Goal: Task Accomplishment & Management: Use online tool/utility

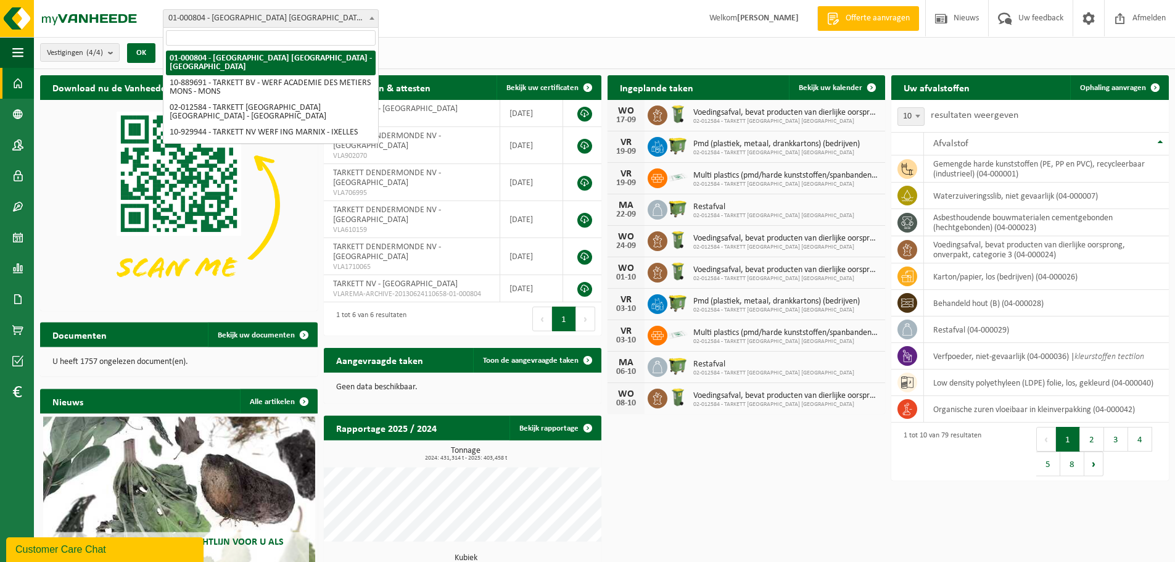
click at [372, 19] on b at bounding box center [371, 18] width 5 height 3
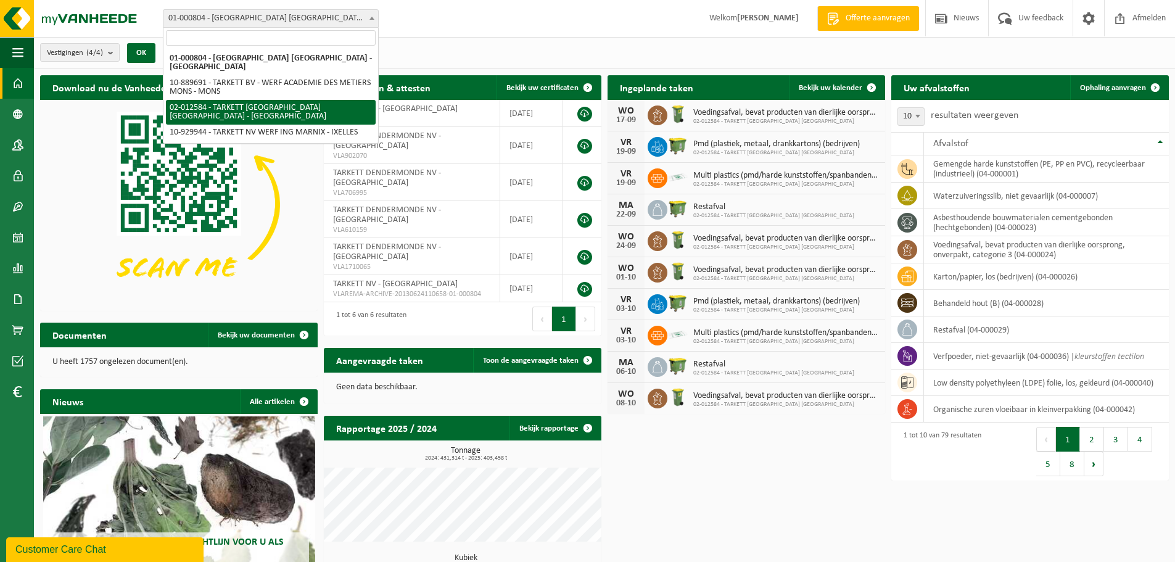
select select "2436"
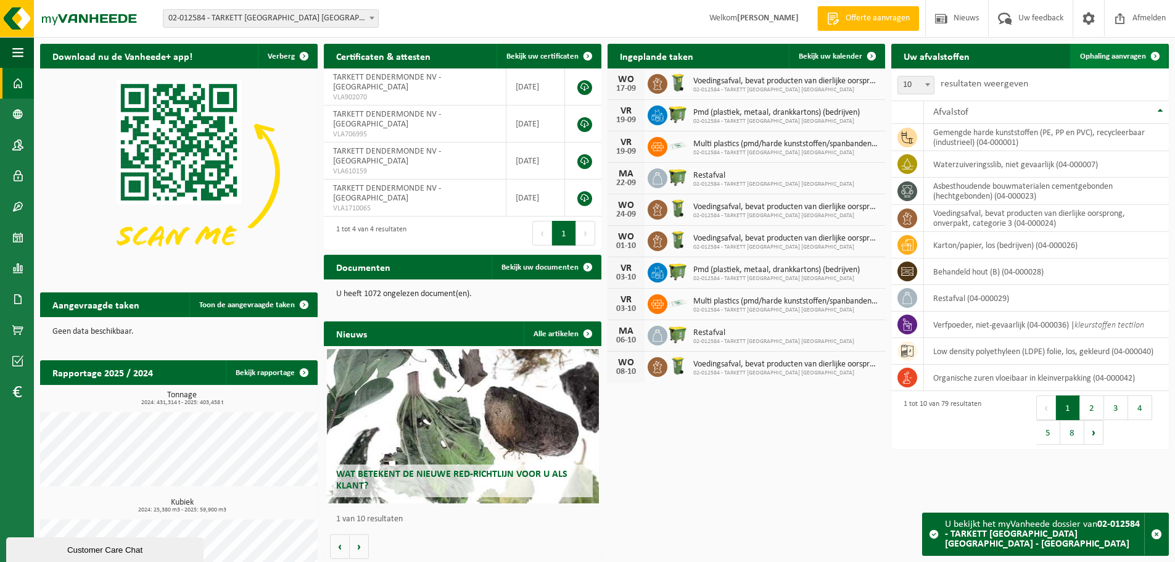
click at [1136, 56] on span "Ophaling aanvragen" at bounding box center [1113, 56] width 66 height 8
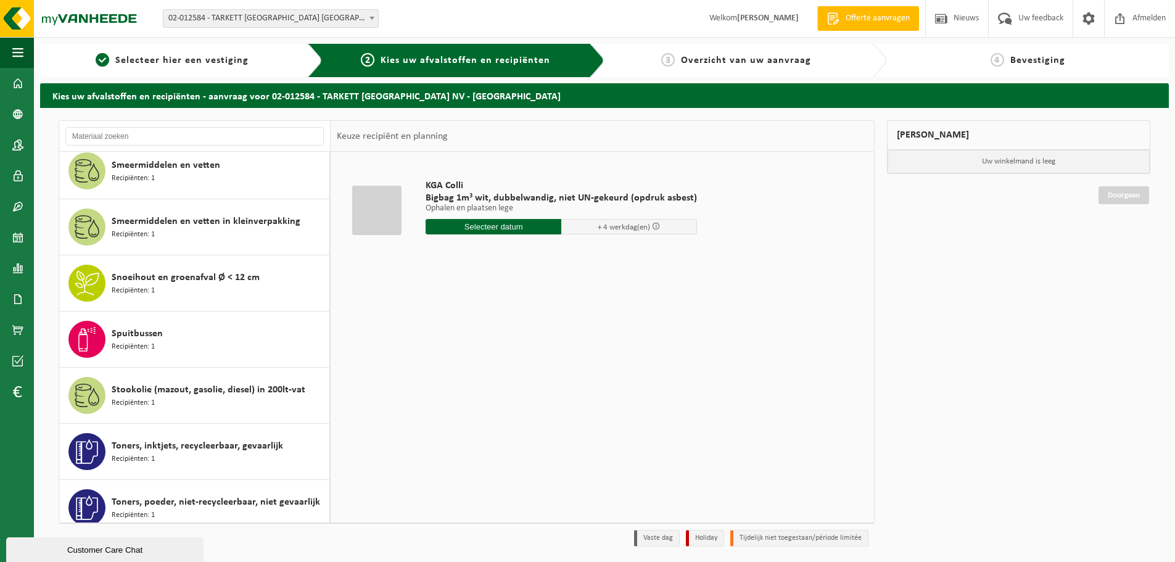
scroll to position [3330, 0]
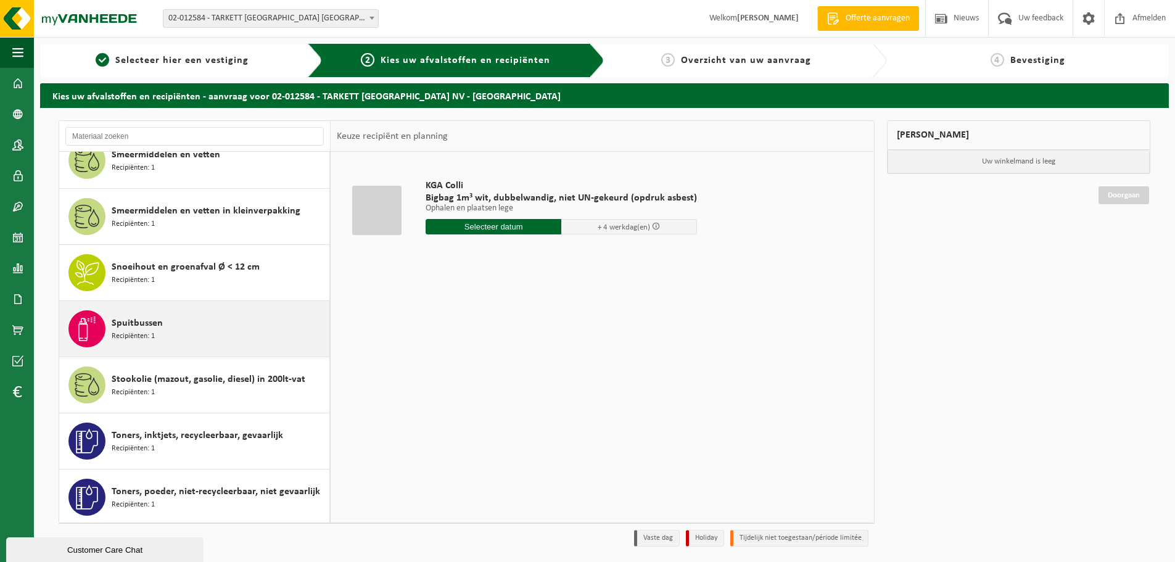
click at [101, 329] on span at bounding box center [86, 328] width 37 height 37
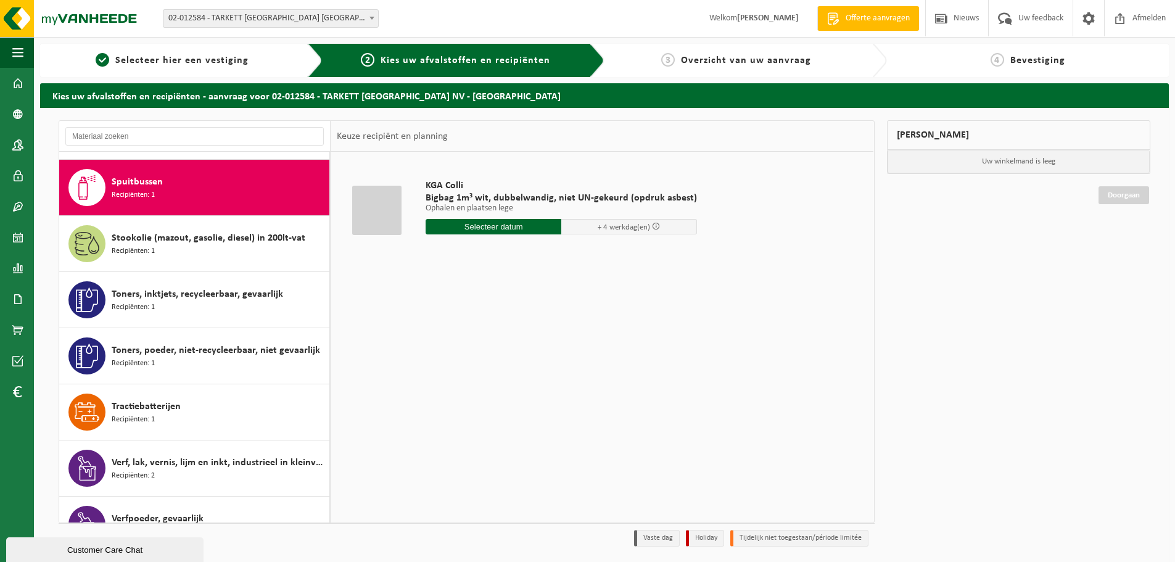
scroll to position [3479, 0]
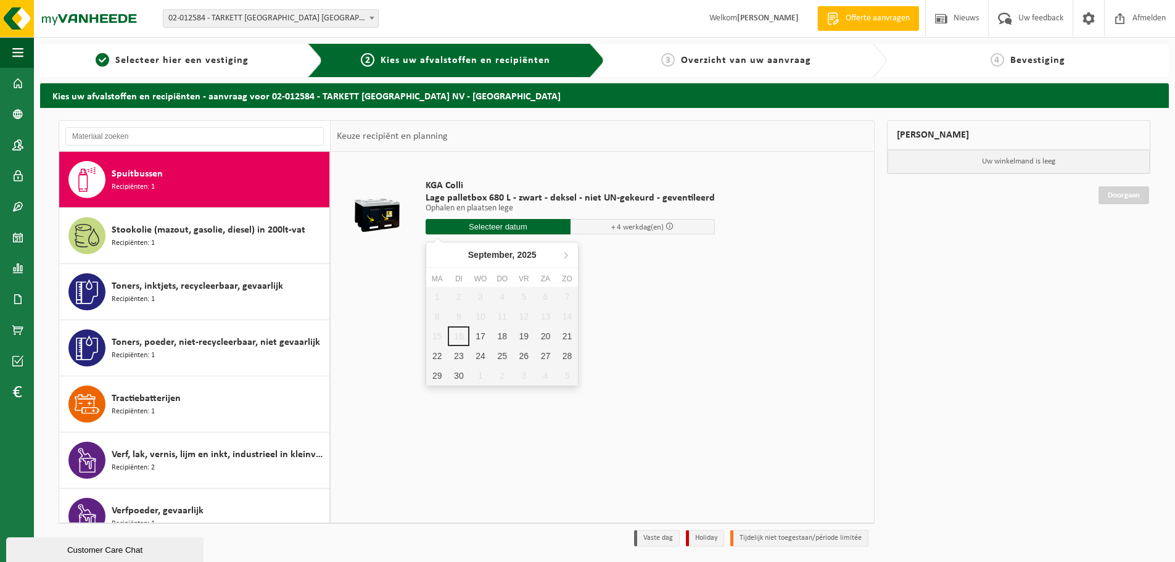
click at [491, 226] on input "text" at bounding box center [498, 226] width 145 height 15
click at [483, 331] on div "17" at bounding box center [480, 336] width 22 height 20
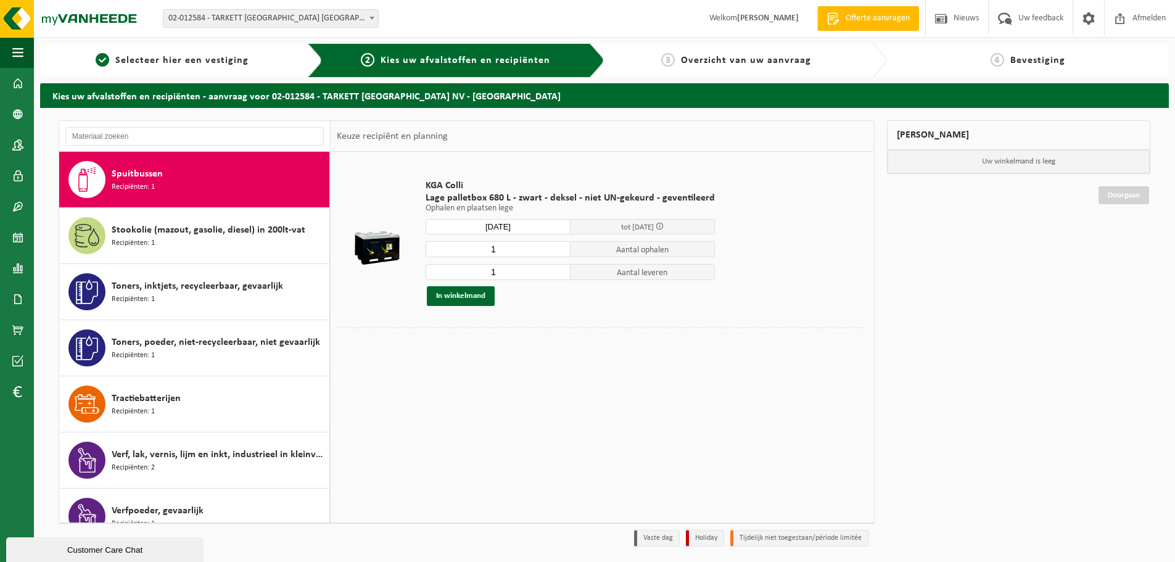
type input "Van 2025-09-17"
click at [454, 296] on button "In winkelmand" at bounding box center [461, 296] width 68 height 20
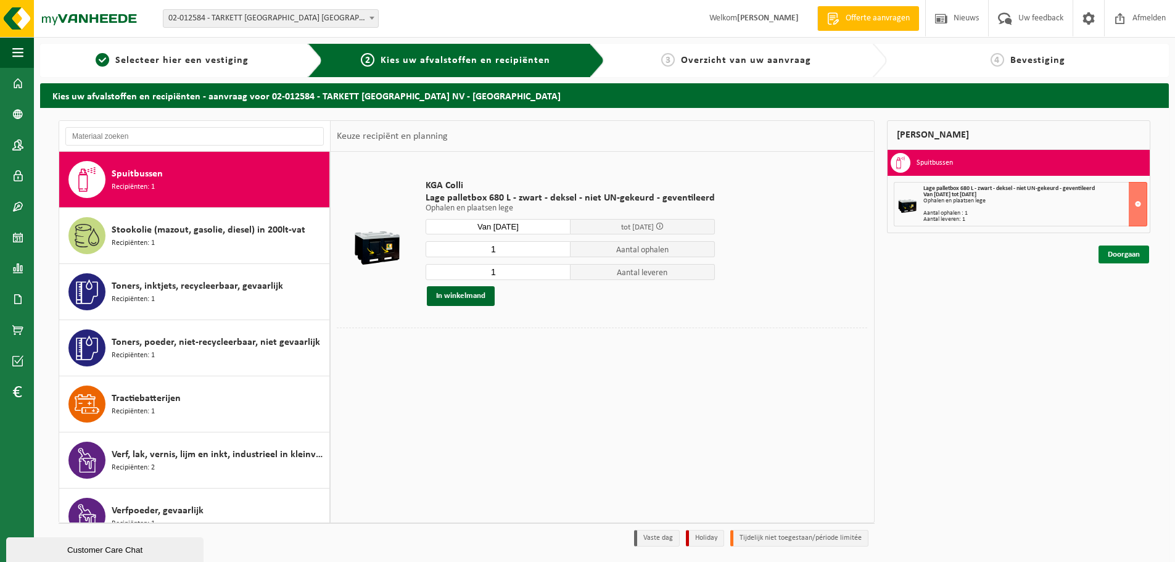
click at [1123, 255] on link "Doorgaan" at bounding box center [1123, 254] width 51 height 18
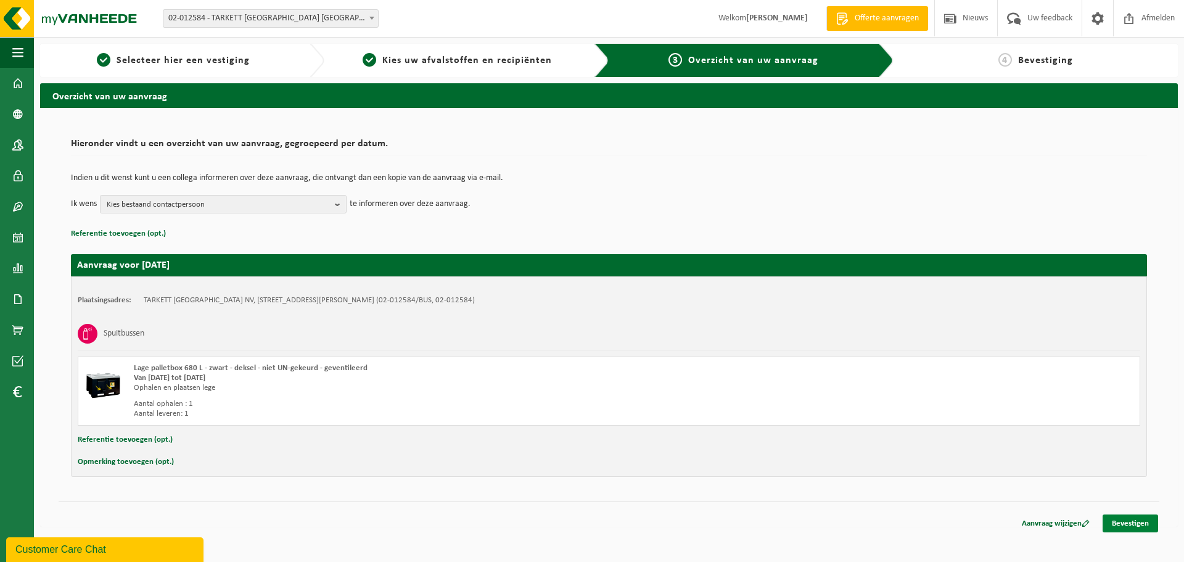
click at [1125, 521] on link "Bevestigen" at bounding box center [1131, 523] width 56 height 18
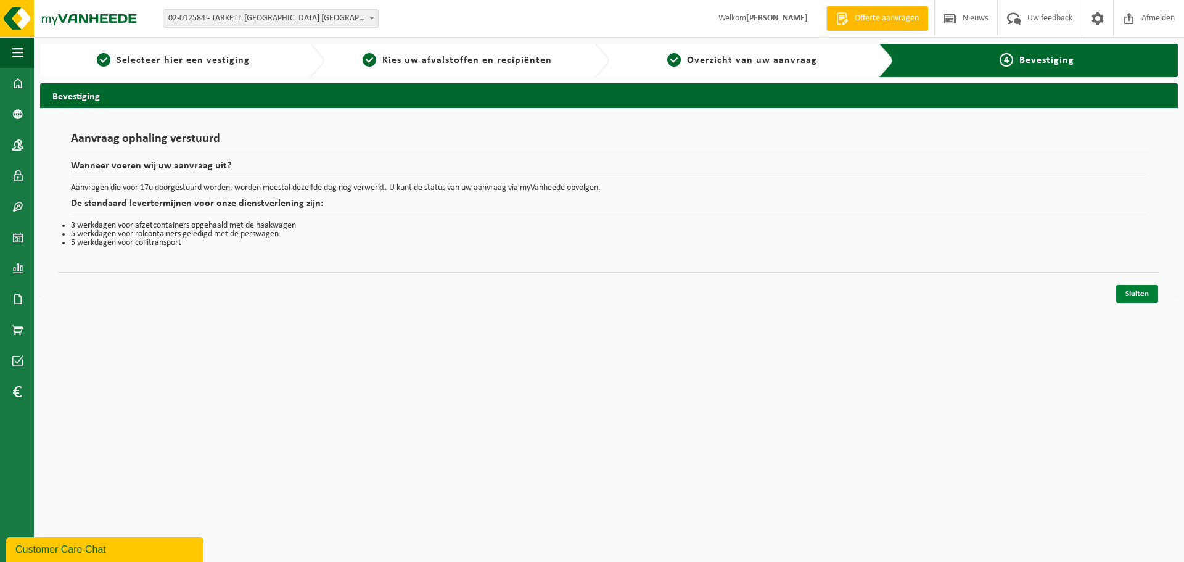
click at [1143, 296] on link "Sluiten" at bounding box center [1137, 294] width 42 height 18
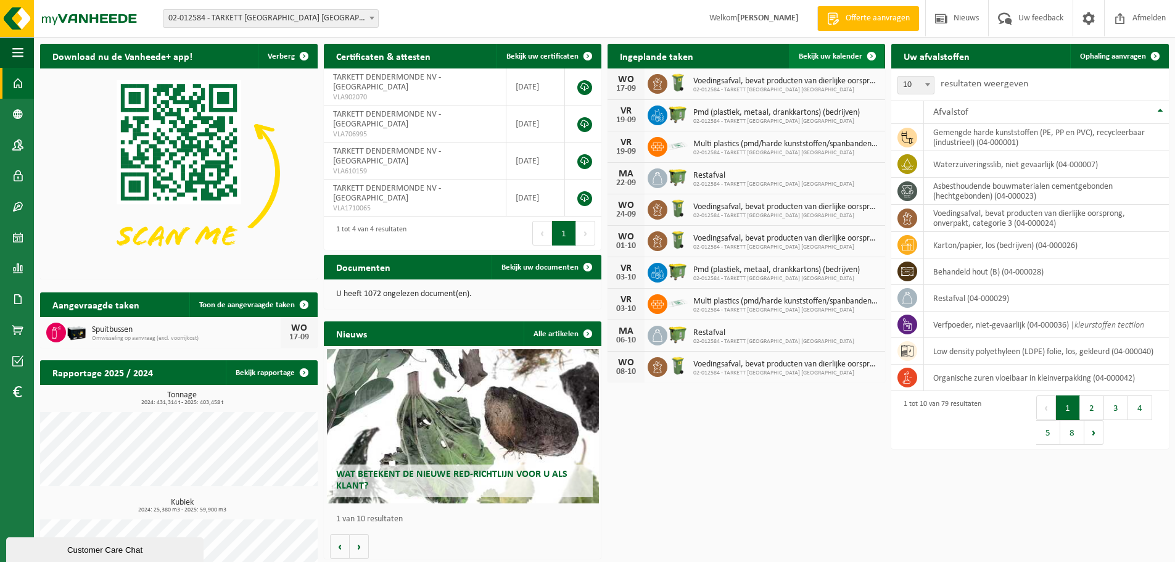
click at [833, 54] on span "Bekijk uw kalender" at bounding box center [831, 56] width 64 height 8
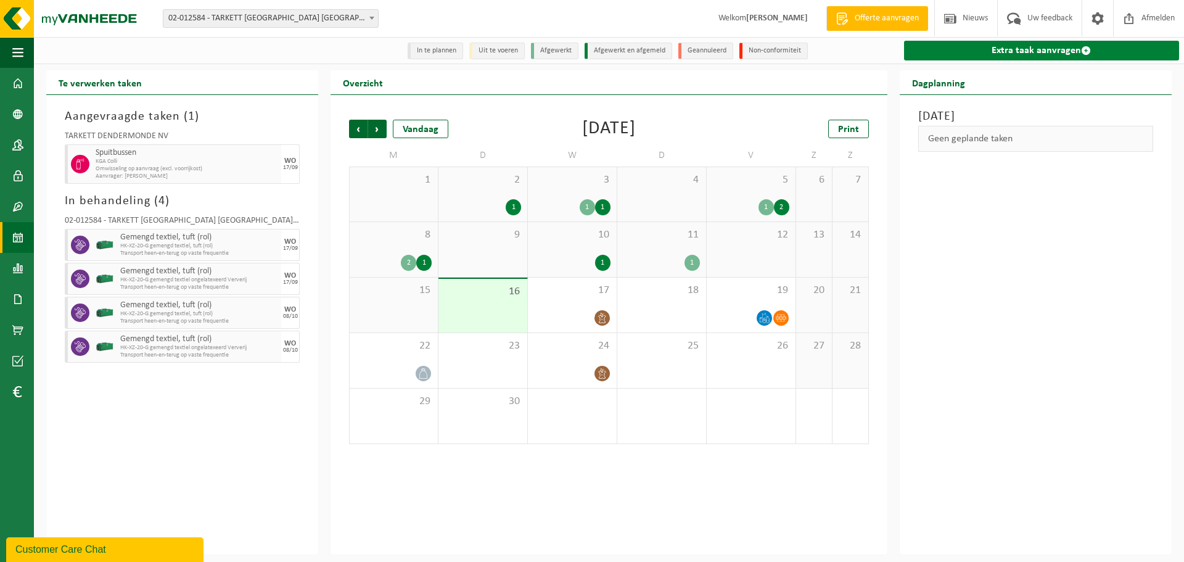
click at [1030, 54] on link "Extra taak aanvragen" at bounding box center [1041, 51] width 275 height 20
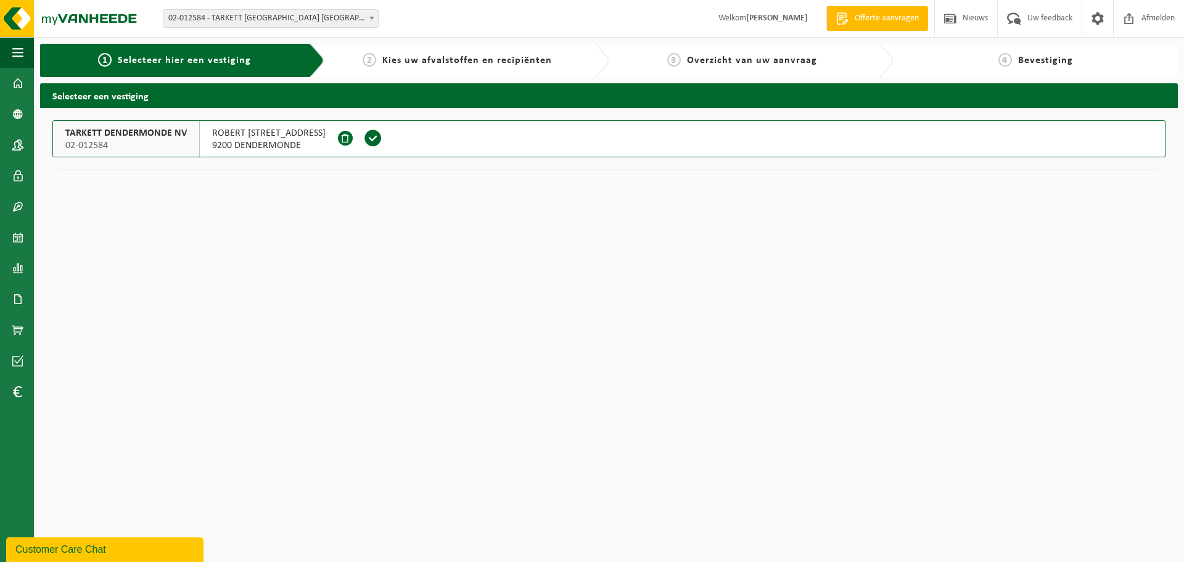
click at [365, 134] on span at bounding box center [373, 138] width 19 height 19
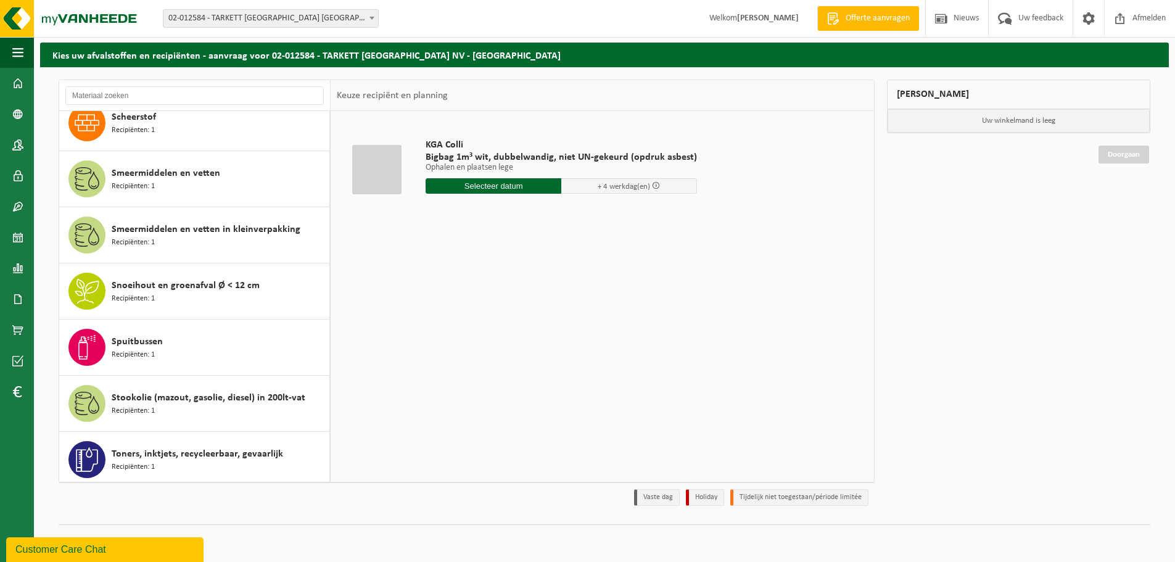
scroll to position [3211, 0]
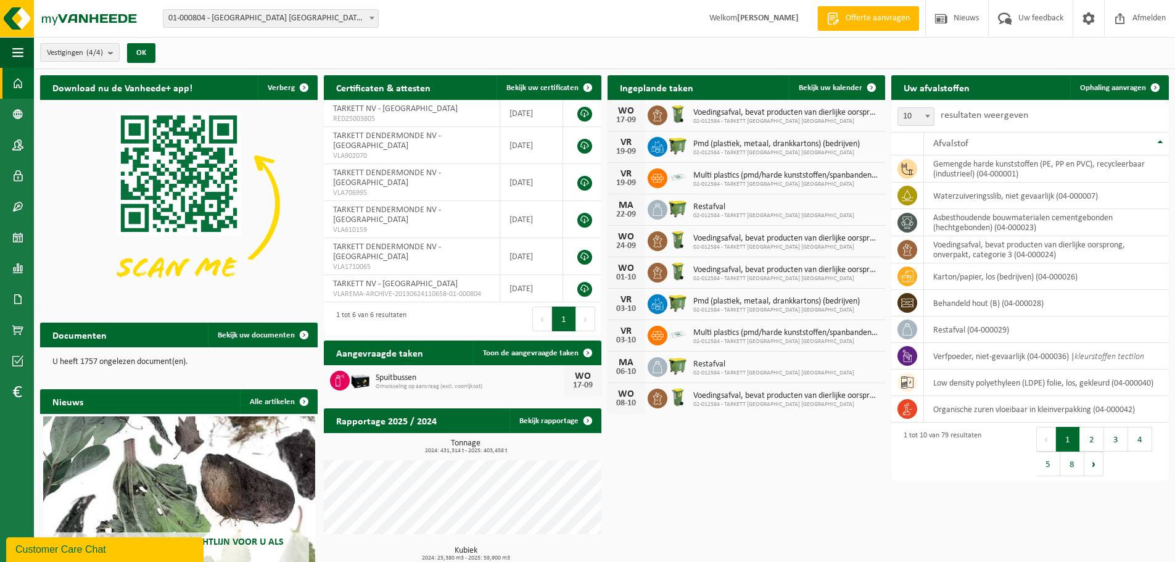
click at [372, 15] on span at bounding box center [372, 18] width 12 height 16
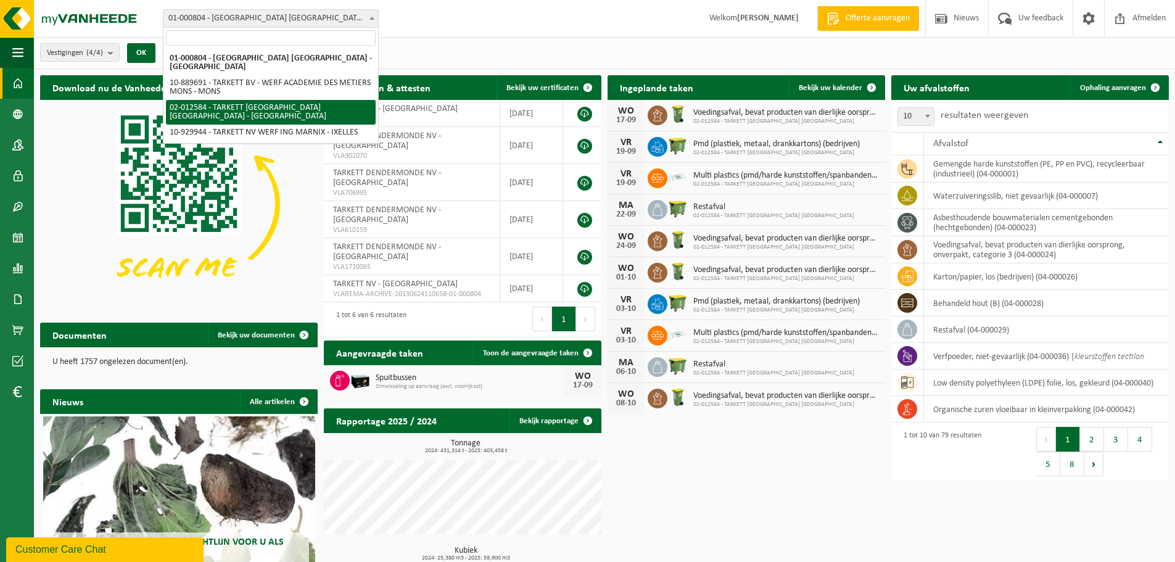
select select "2436"
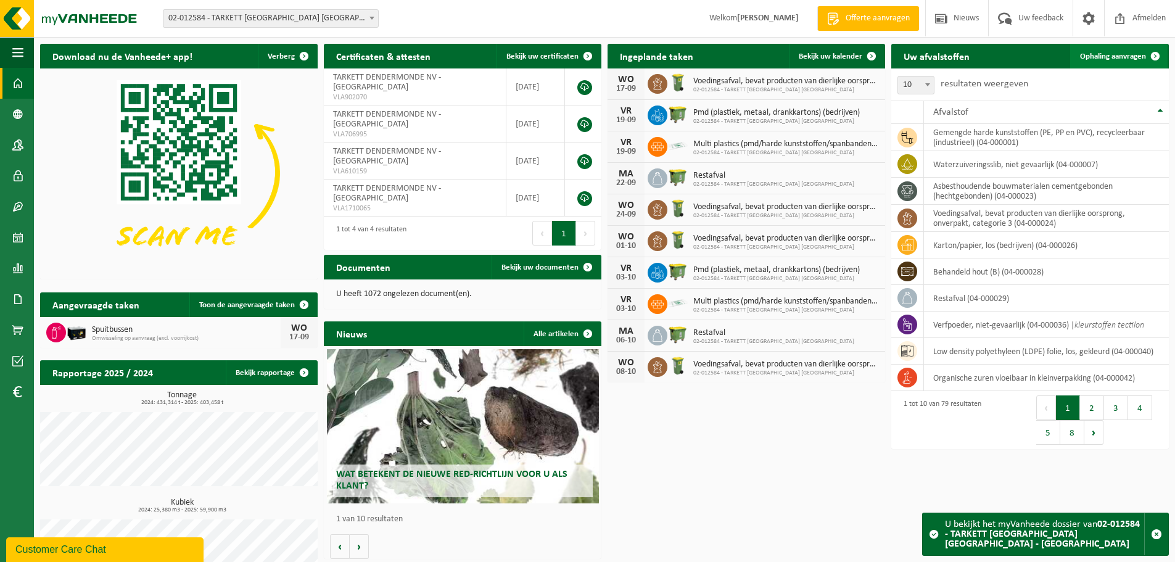
click at [1117, 54] on span "Ophaling aanvragen" at bounding box center [1113, 56] width 66 height 8
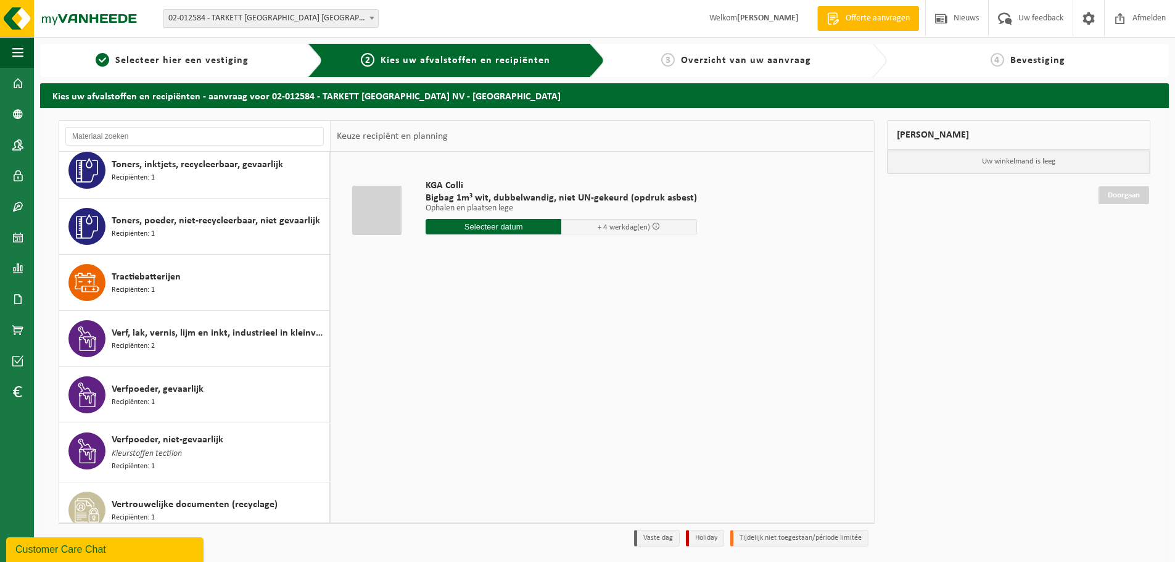
scroll to position [3638, 0]
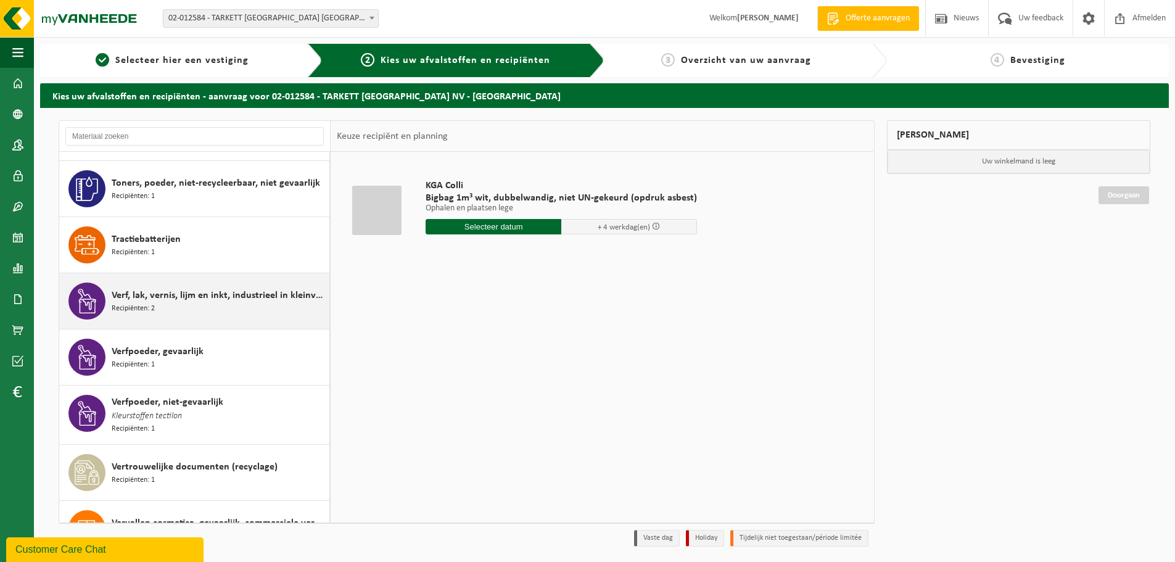
click at [125, 299] on span "Verf, lak, vernis, lijm en inkt, industrieel in kleinverpakking" at bounding box center [219, 295] width 215 height 15
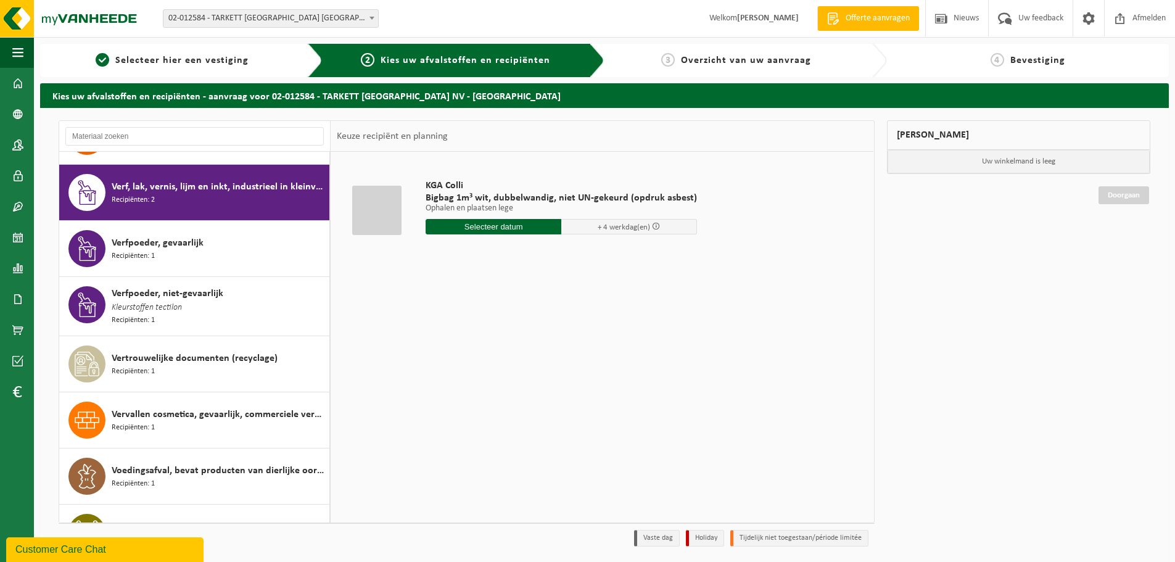
scroll to position [3760, 0]
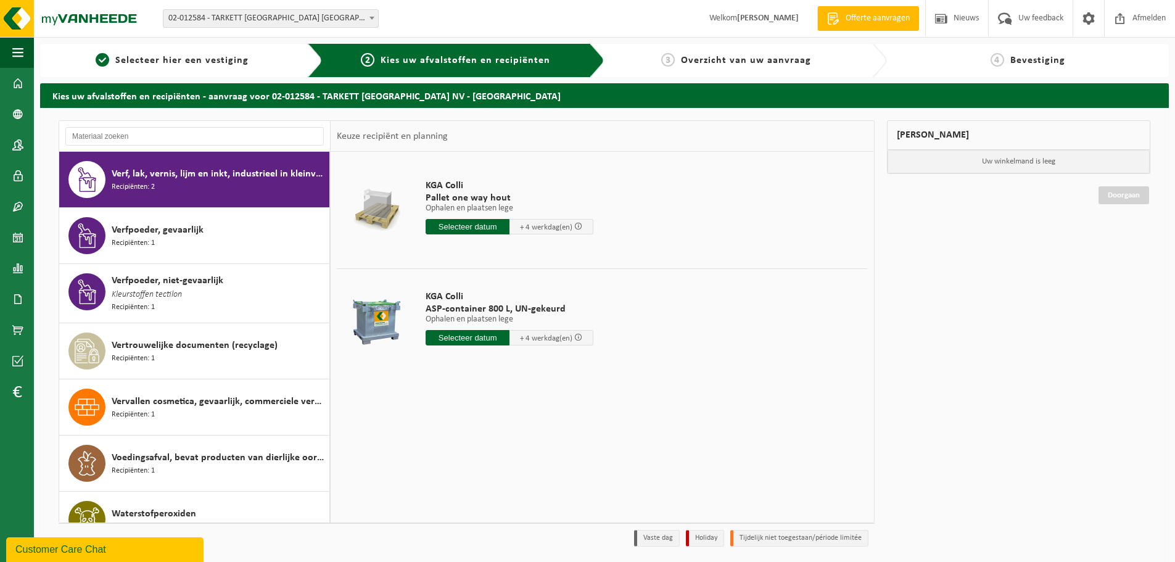
click at [464, 337] on input "text" at bounding box center [468, 337] width 84 height 15
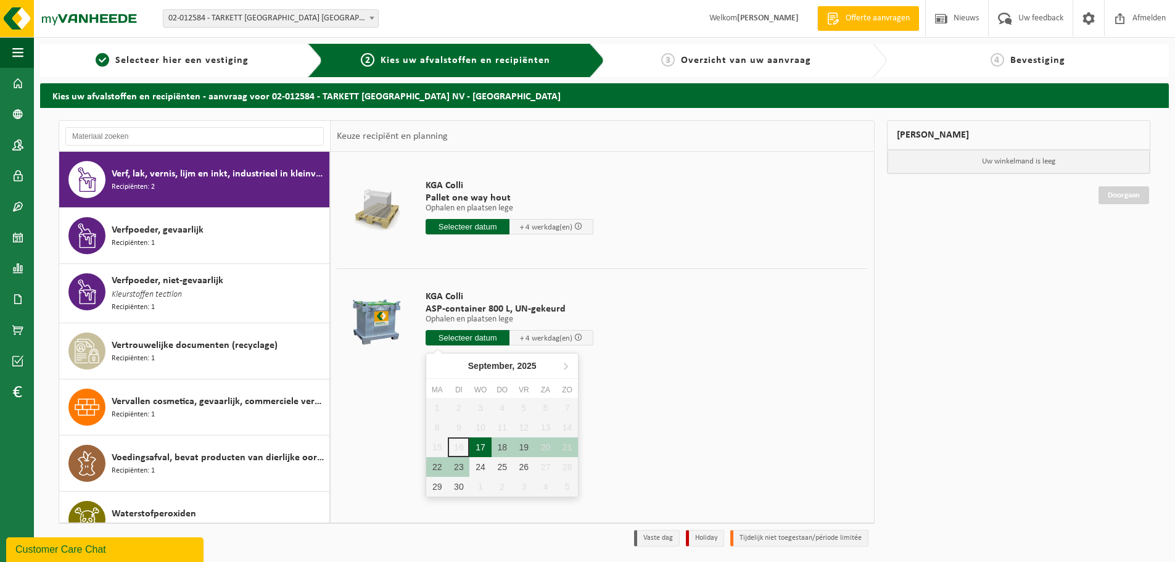
click at [477, 446] on div "17" at bounding box center [480, 447] width 22 height 20
type input "Van 2025-09-17"
type input "2025-09-17"
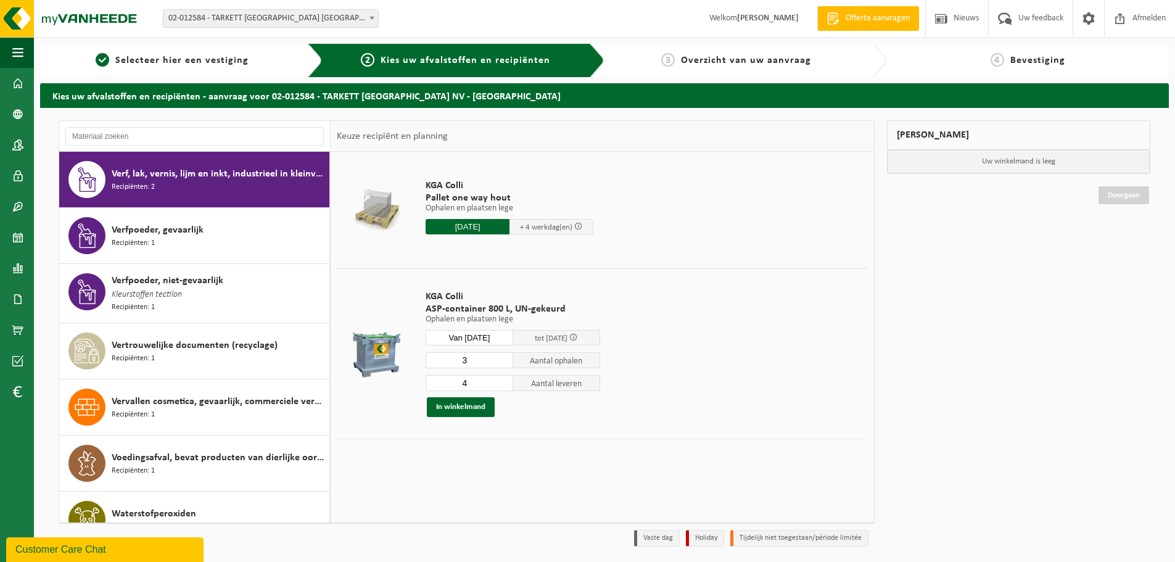
click at [503, 381] on input "4" at bounding box center [470, 383] width 88 height 16
click at [503, 385] on input "3" at bounding box center [470, 383] width 88 height 16
type input "2"
click at [503, 385] on input "2" at bounding box center [470, 383] width 88 height 16
click at [459, 405] on button "In winkelmand" at bounding box center [461, 407] width 68 height 20
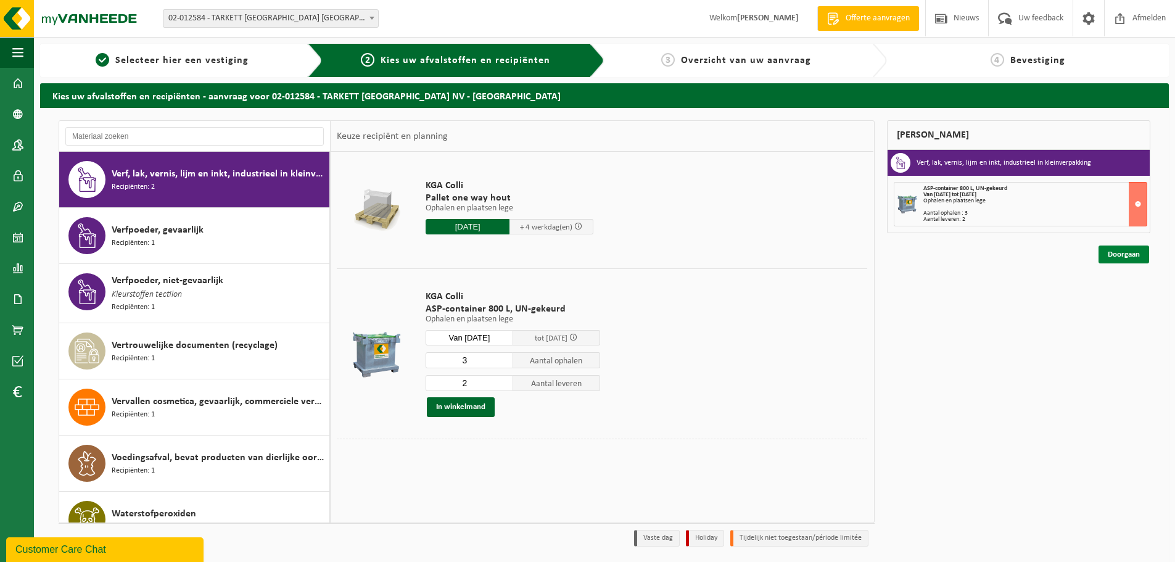
click at [1124, 253] on link "Doorgaan" at bounding box center [1123, 254] width 51 height 18
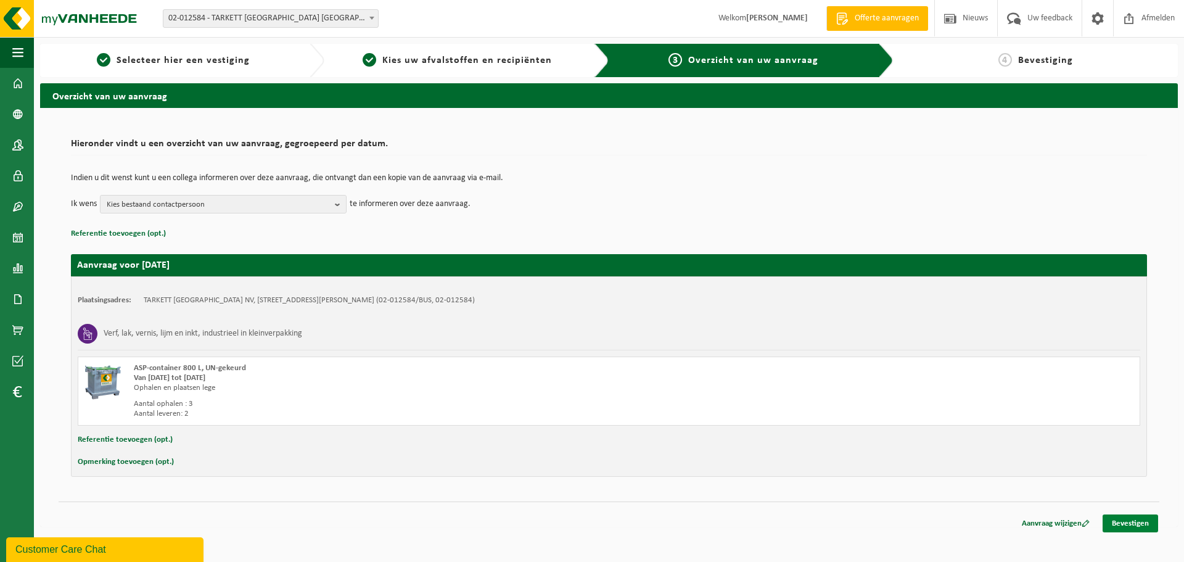
click at [1122, 520] on link "Bevestigen" at bounding box center [1131, 523] width 56 height 18
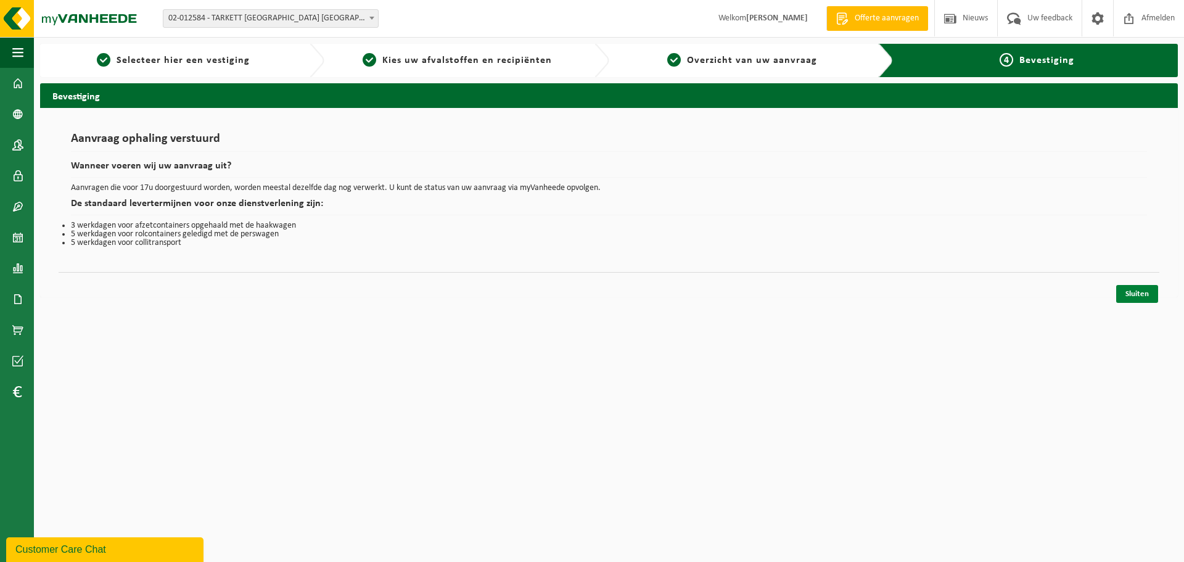
click at [1136, 296] on link "Sluiten" at bounding box center [1137, 294] width 42 height 18
